Goal: Information Seeking & Learning: Understand process/instructions

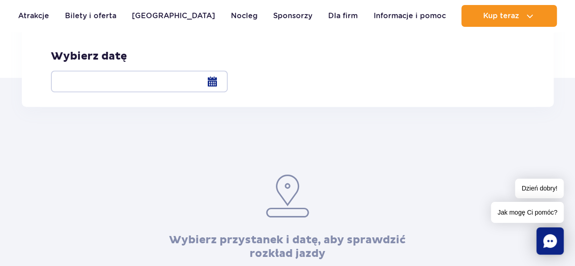
scroll to position [51, 0]
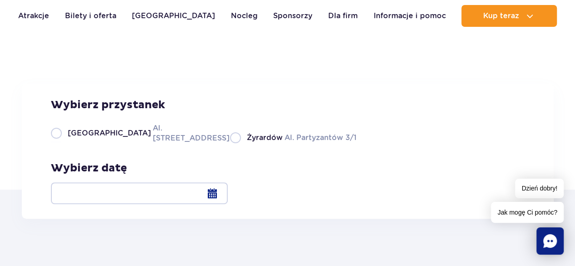
click at [230, 143] on label "Żyrardów Al. Partyzantów 3/1" at bounding box center [293, 137] width 126 height 11
click at [230, 143] on input "Żyrardów Al. Partyzantów 3/1" at bounding box center [235, 142] width 10 height 2
radio input "true"
click at [275, 153] on div "Wybierz przystanek [GEOGRAPHIC_DATA]. [STREET_ADDRESS] Partyzantów 3/1 Wybierz …" at bounding box center [288, 151] width 532 height 135
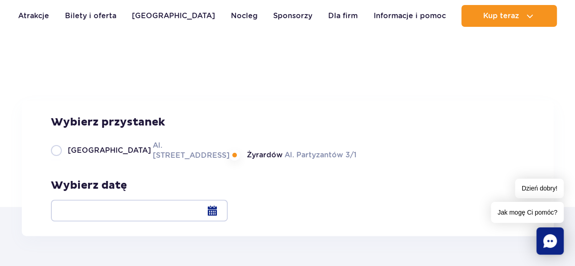
scroll to position [29, 0]
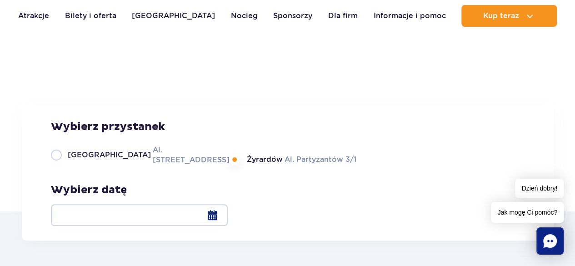
click at [510, 111] on h1 "Rozkład jazdy Suntago Busa" at bounding box center [287, 124] width 575 height 27
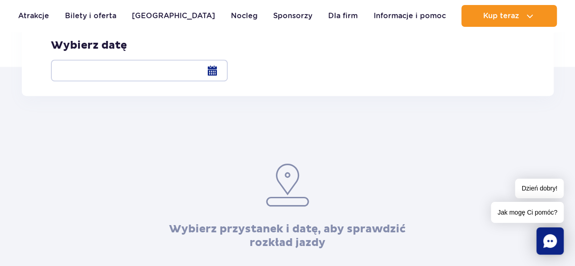
scroll to position [193, 0]
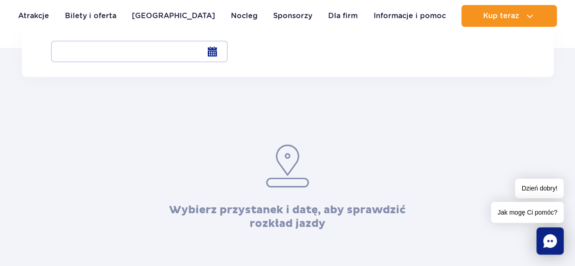
click at [228, 50] on div at bounding box center [139, 51] width 177 height 22
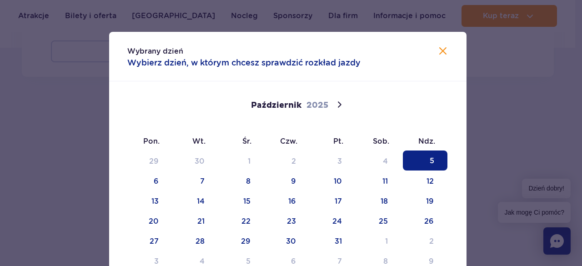
click at [426, 163] on span "5" at bounding box center [425, 161] width 45 height 20
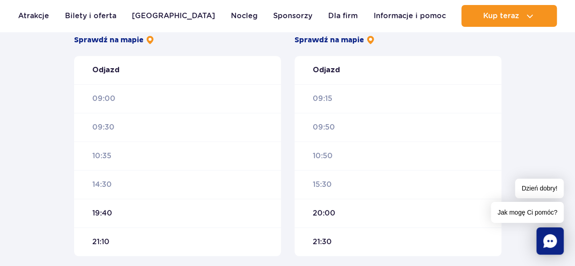
scroll to position [302, 0]
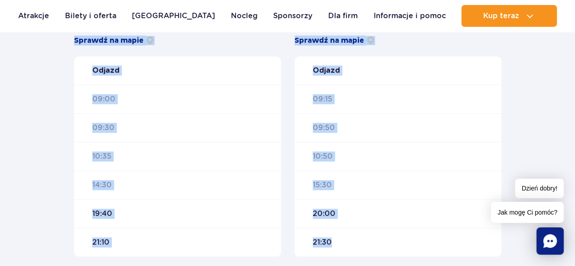
drag, startPoint x: 68, startPoint y: 36, endPoint x: 373, endPoint y: 245, distance: 369.8
click at [373, 245] on div "Żyrardów Suntago Czas podróży : około 20 min Sprawdź na mapie Odjazd 09:00 09:3…" at bounding box center [287, 130] width 441 height 251
click at [35, 118] on div "Żyrardów Suntago Czas podróży : około 20 min Sprawdź na mapie Odjazd 09:00 09:3…" at bounding box center [287, 165] width 575 height 394
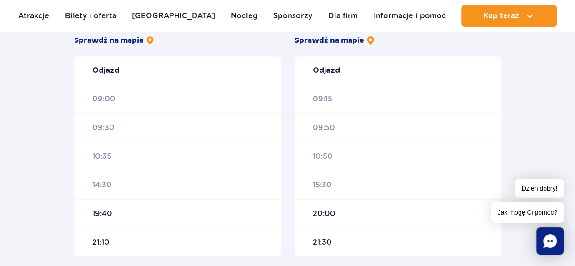
click at [54, 82] on div "Żyrardów Suntago Czas podróży : około 20 min Sprawdź na mapie Odjazd 09:00 09:3…" at bounding box center [287, 165] width 575 height 394
